Goal: Find specific page/section: Find specific page/section

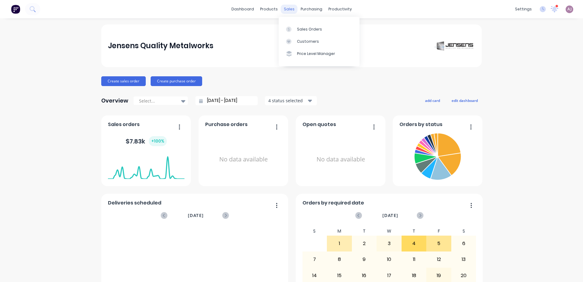
click at [284, 11] on div "sales" at bounding box center [289, 9] width 17 height 9
click at [295, 31] on link "Sales Orders" at bounding box center [319, 29] width 81 height 12
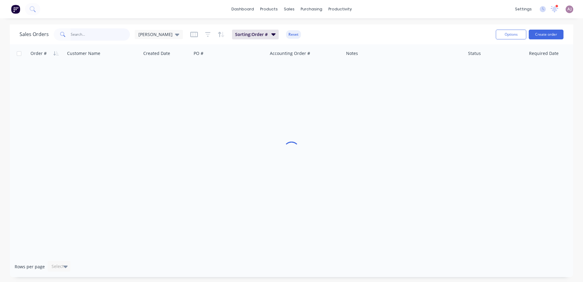
click at [85, 37] on input "text" at bounding box center [100, 34] width 59 height 12
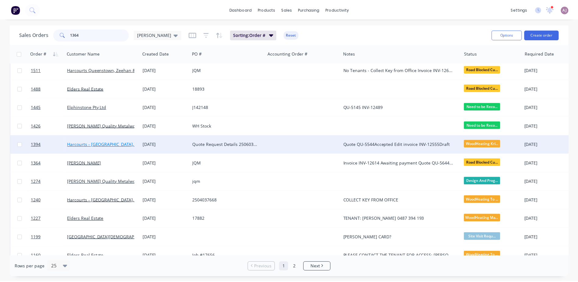
scroll to position [275, 0]
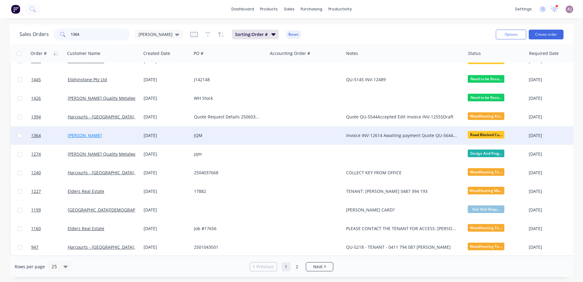
type input "1364"
click at [83, 133] on link "[PERSON_NAME]" at bounding box center [85, 135] width 34 height 6
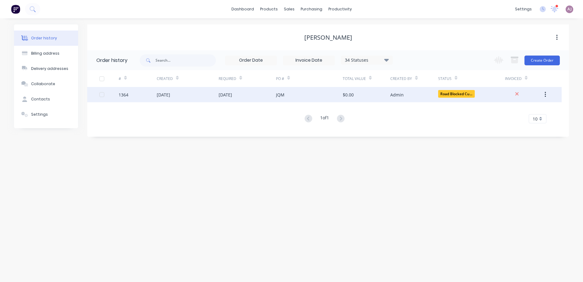
click at [223, 93] on div "[DATE]" at bounding box center [225, 94] width 13 height 6
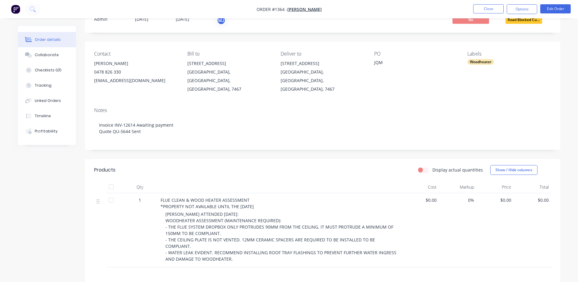
scroll to position [61, 0]
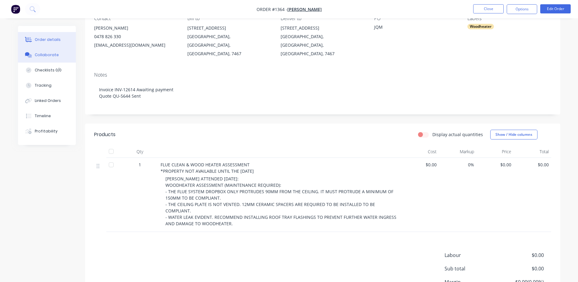
click at [47, 58] on button "Collaborate" at bounding box center [47, 54] width 58 height 15
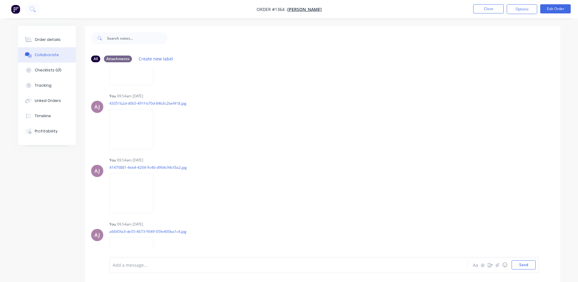
scroll to position [61, 0]
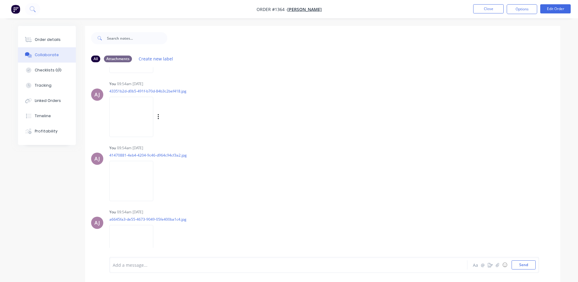
click at [148, 116] on img at bounding box center [131, 117] width 44 height 40
click at [139, 182] on img at bounding box center [131, 181] width 44 height 40
click at [136, 236] on img at bounding box center [131, 245] width 44 height 40
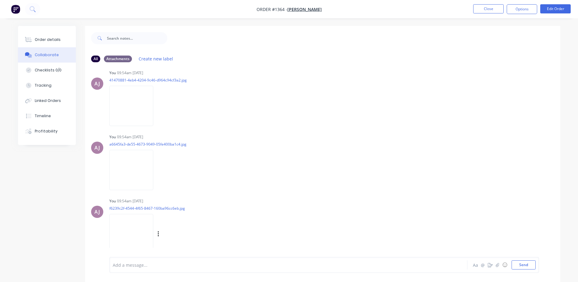
click at [130, 224] on img at bounding box center [131, 234] width 44 height 40
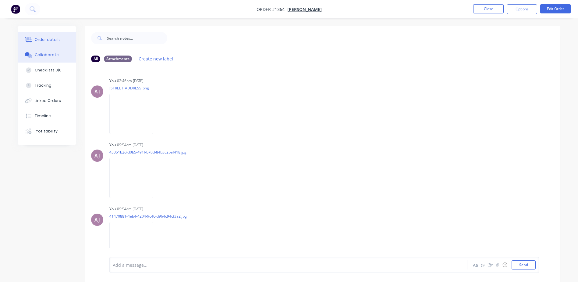
click at [34, 41] on button "Order details" at bounding box center [47, 39] width 58 height 15
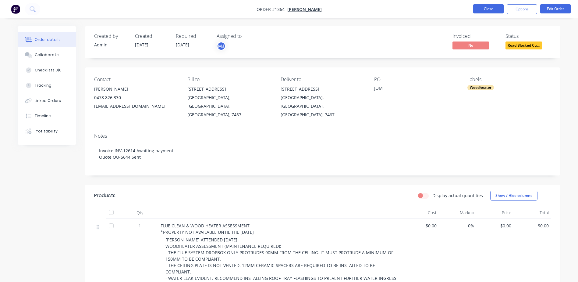
click at [485, 7] on button "Close" at bounding box center [488, 8] width 30 height 9
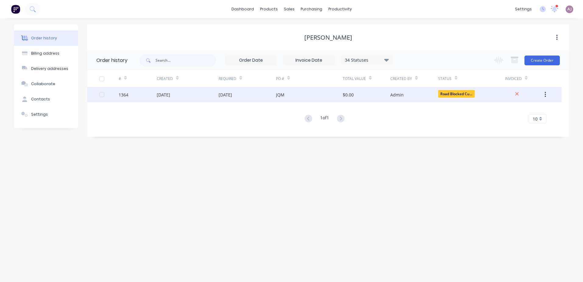
click at [170, 96] on div "[DATE]" at bounding box center [163, 94] width 13 height 6
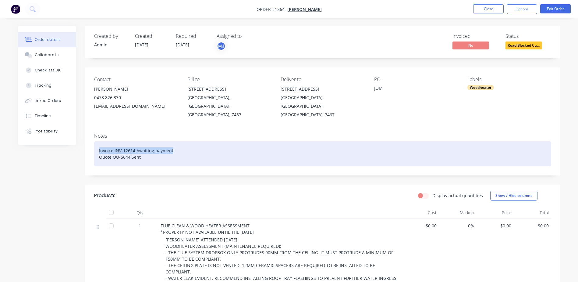
drag, startPoint x: 170, startPoint y: 147, endPoint x: 173, endPoint y: 143, distance: 4.9
click at [173, 143] on div "Invoice INV-12614 Awaiting payment Quote QU-5644 Sent" at bounding box center [322, 153] width 457 height 25
paste div
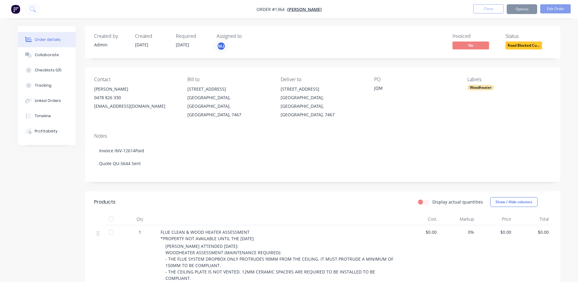
click at [485, 9] on button "Close" at bounding box center [488, 8] width 30 height 9
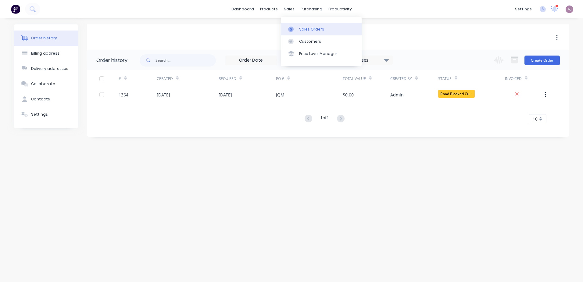
click at [299, 24] on link "Sales Orders" at bounding box center [321, 29] width 81 height 12
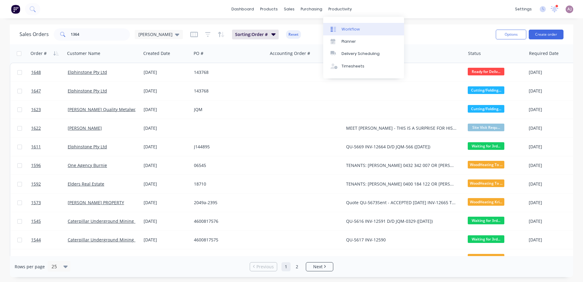
click at [352, 29] on div "Workflow" at bounding box center [350, 29] width 18 height 5
